Goal: Find specific page/section: Find specific page/section

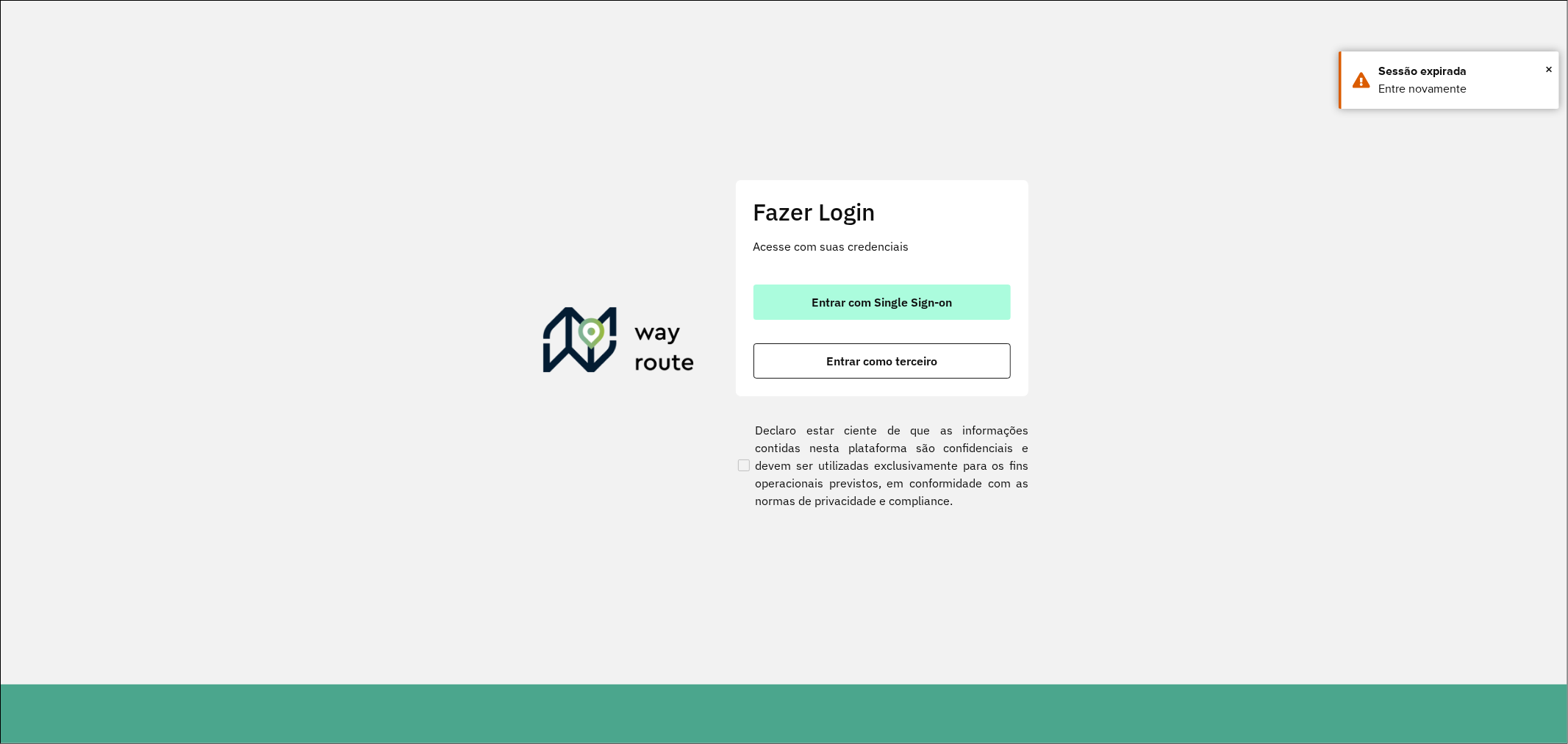
click at [934, 298] on span "Entrar com Single Sign-on" at bounding box center [881, 302] width 140 height 12
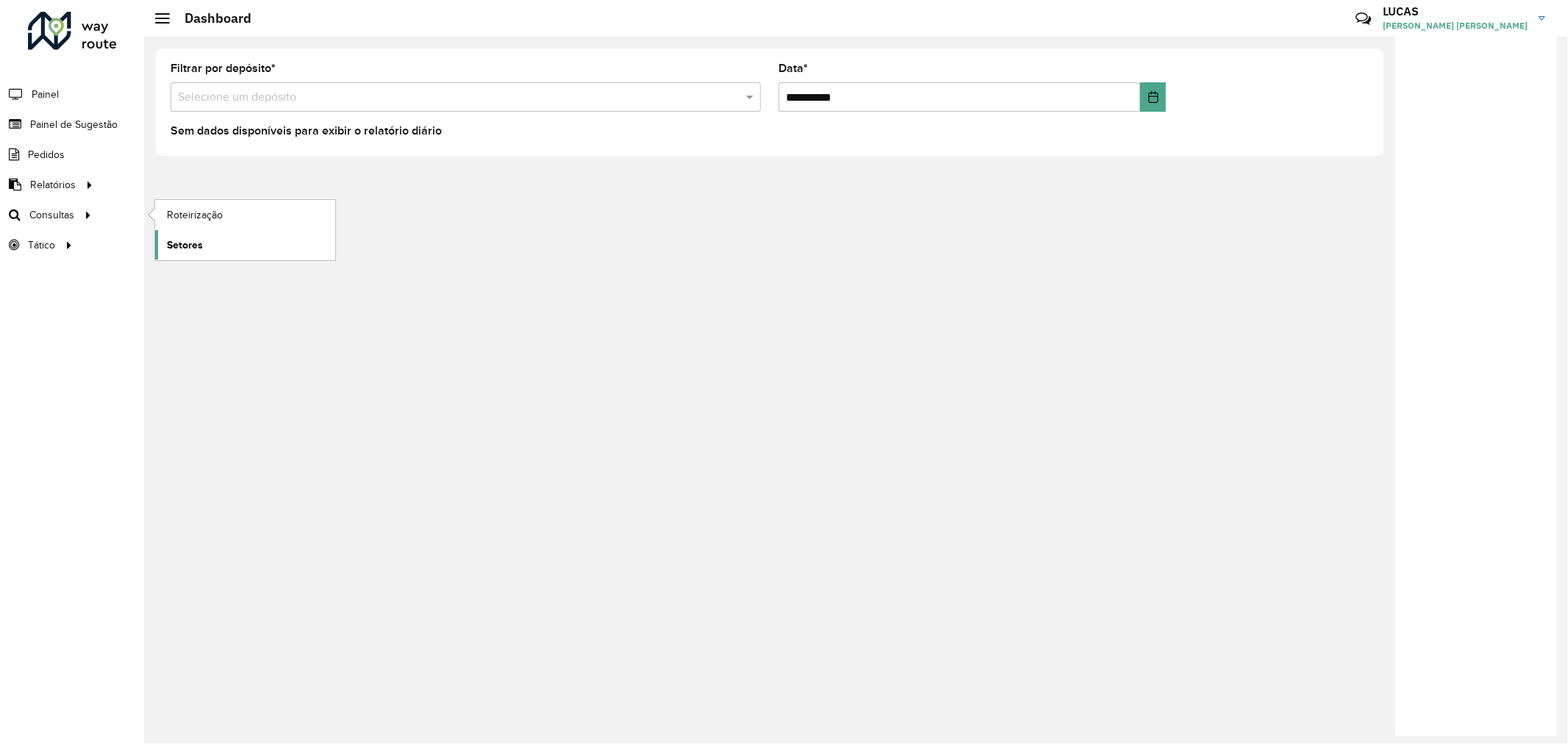
click at [204, 248] on link "Setores" at bounding box center [244, 244] width 180 height 30
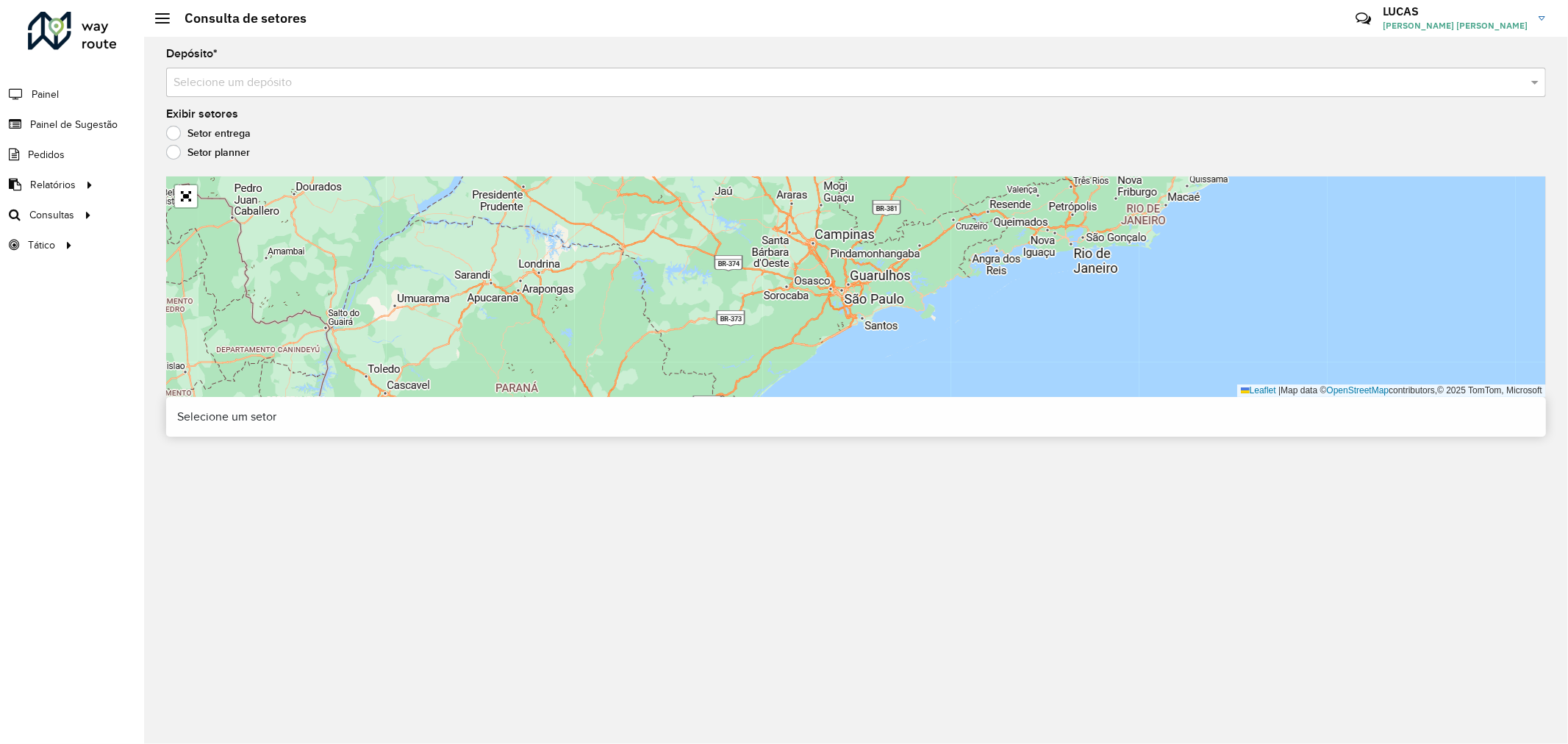
click at [265, 80] on input "text" at bounding box center [842, 83] width 1335 height 17
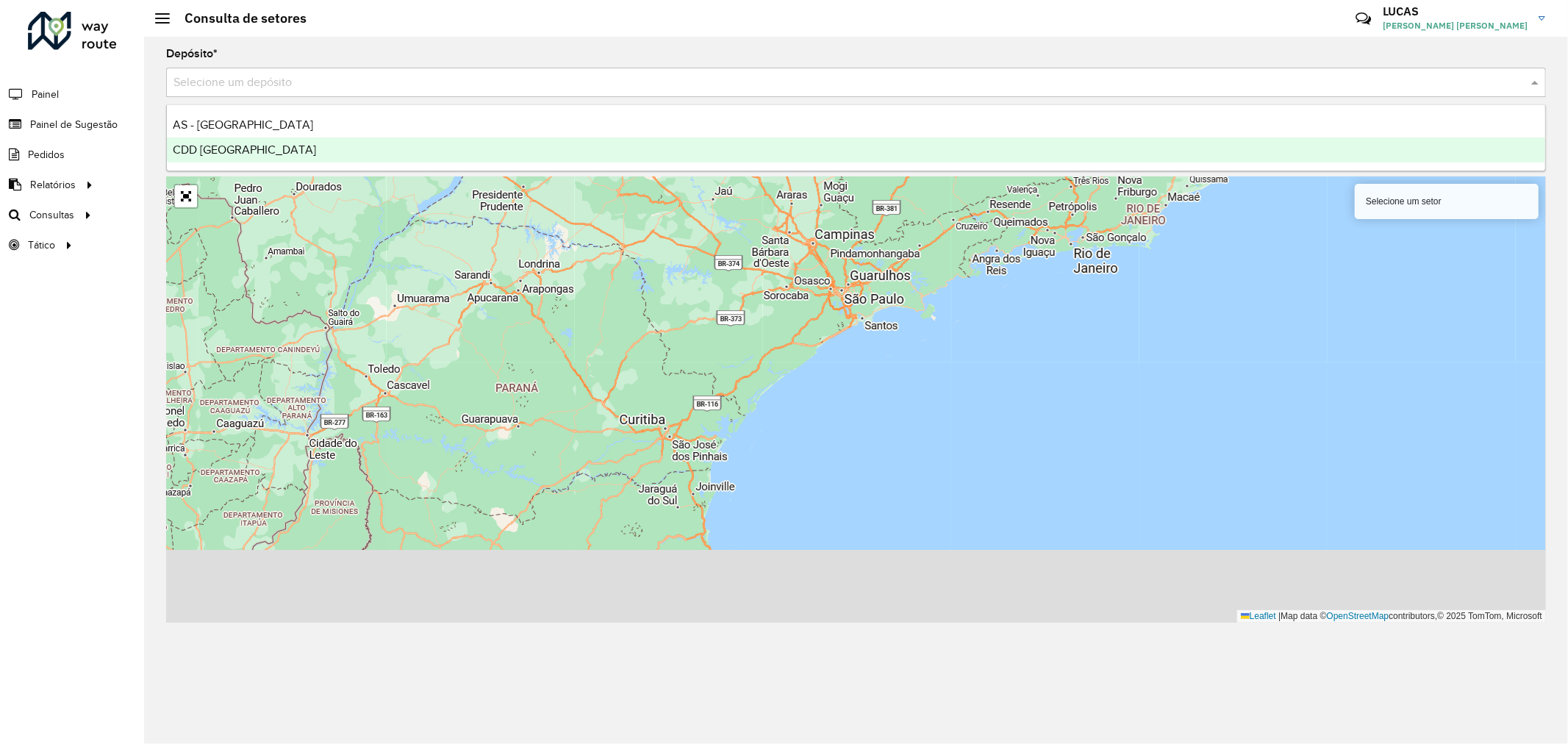
click at [225, 151] on span "CDD [GEOGRAPHIC_DATA]" at bounding box center [244, 149] width 143 height 12
